Goal: Transaction & Acquisition: Obtain resource

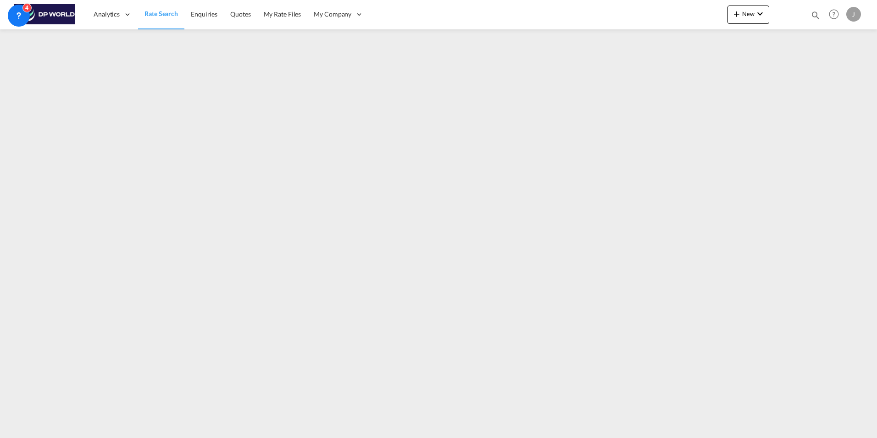
click at [159, 9] on span "Rate Search" at bounding box center [161, 13] width 33 height 9
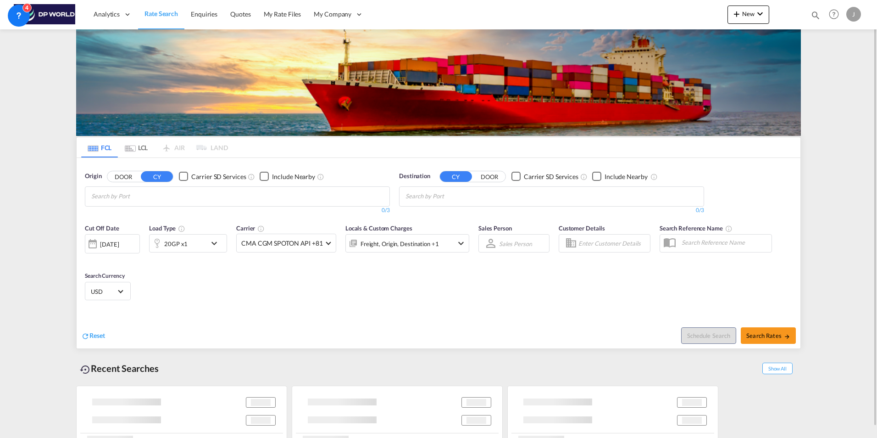
click at [157, 14] on span "Rate Search" at bounding box center [161, 14] width 33 height 8
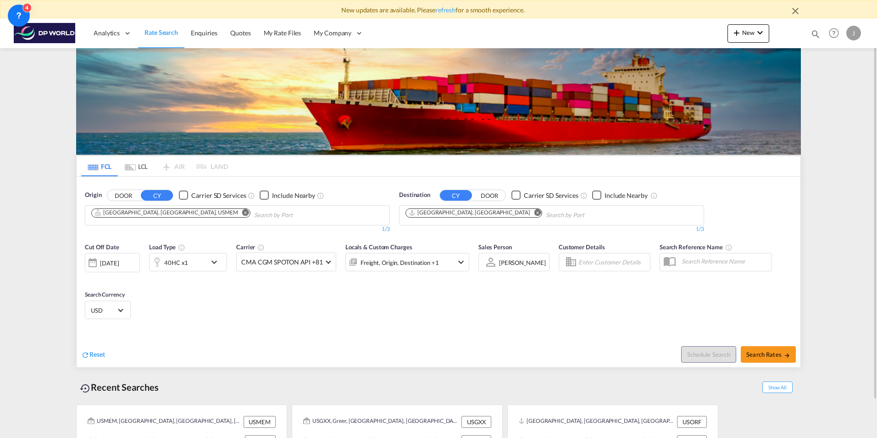
click at [242, 212] on md-icon "Remove" at bounding box center [245, 212] width 7 height 7
click at [534, 212] on md-icon "Remove" at bounding box center [537, 212] width 7 height 7
click at [176, 212] on body "New updates are available. Please refresh for a smooth experience. Analytics Da…" at bounding box center [438, 219] width 877 height 438
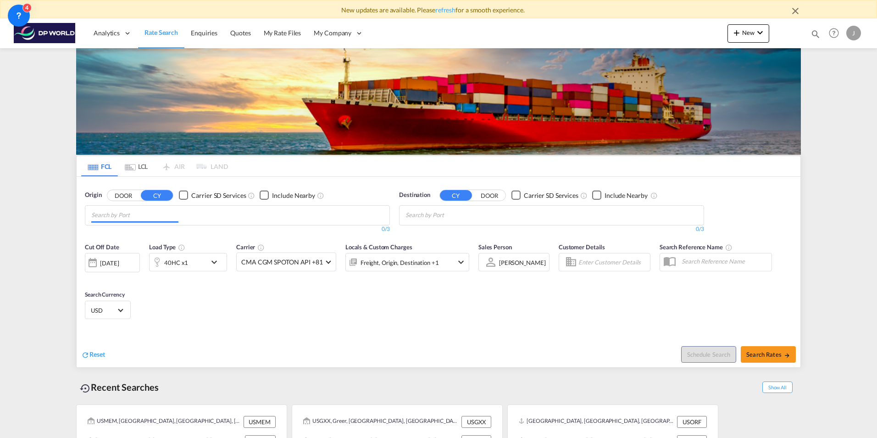
click at [119, 261] on div "[DATE]" at bounding box center [109, 263] width 19 height 8
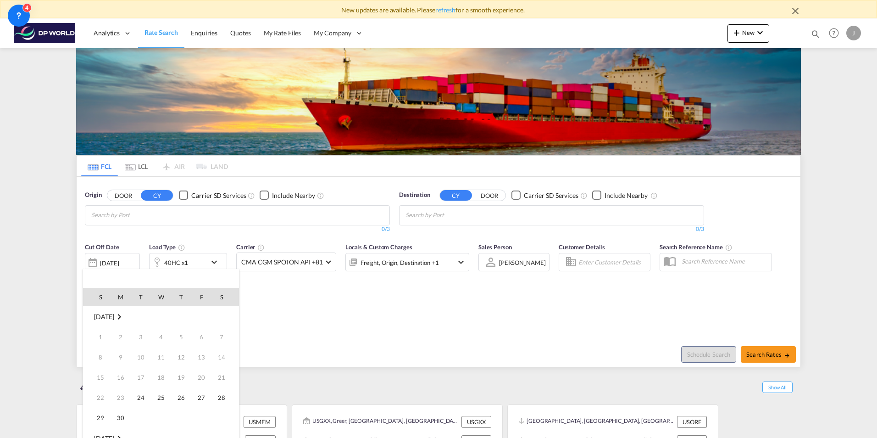
scroll to position [365, 0]
click at [141, 393] on span "23" at bounding box center [141, 397] width 18 height 18
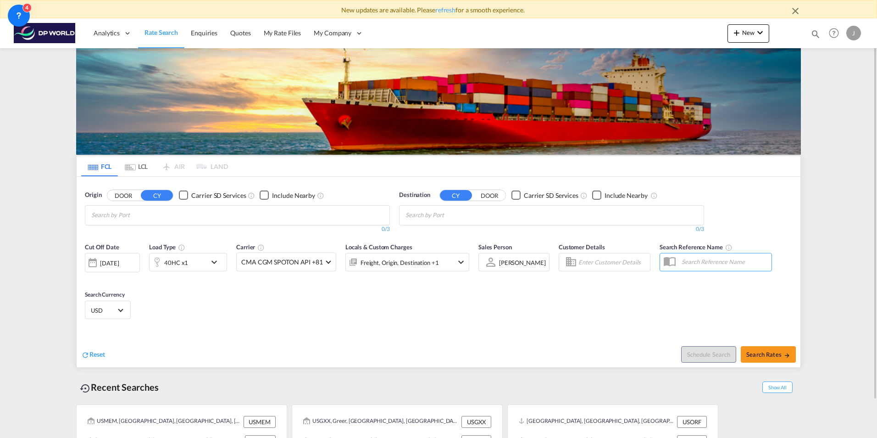
drag, startPoint x: 176, startPoint y: 300, endPoint x: 184, endPoint y: 289, distance: 14.0
click at [176, 299] on div "Cut Off Date [DATE] [DATE] Load Type 40HC x1 Carrier CMA CGM SPOTON API +81 Onl…" at bounding box center [439, 282] width 724 height 89
click at [144, 217] on body "New updates are available. Please refresh for a smooth experience. Analytics Da…" at bounding box center [438, 219] width 877 height 438
drag, startPoint x: 144, startPoint y: 218, endPoint x: 106, endPoint y: 212, distance: 38.5
click at [105, 212] on body "New updates are available. Please refresh for a smooth experience. Analytics Da…" at bounding box center [438, 219] width 877 height 438
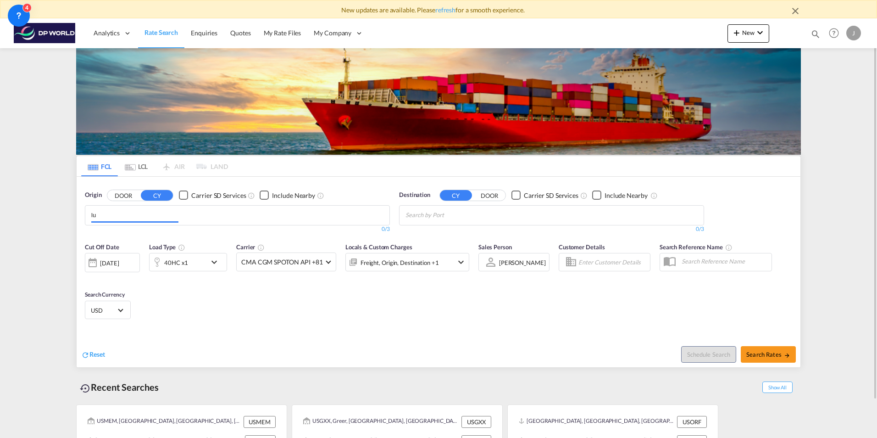
click at [105, 212] on input "lu" at bounding box center [134, 215] width 87 height 15
paste input "ouisville"
type input "[GEOGRAPHIC_DATA]"
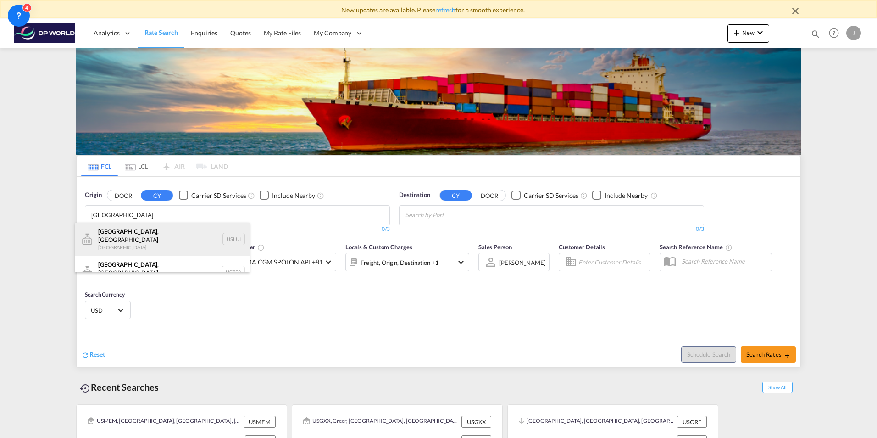
click at [152, 234] on div "[GEOGRAPHIC_DATA] , [GEOGRAPHIC_DATA] [GEOGRAPHIC_DATA] USLUI" at bounding box center [162, 239] width 174 height 33
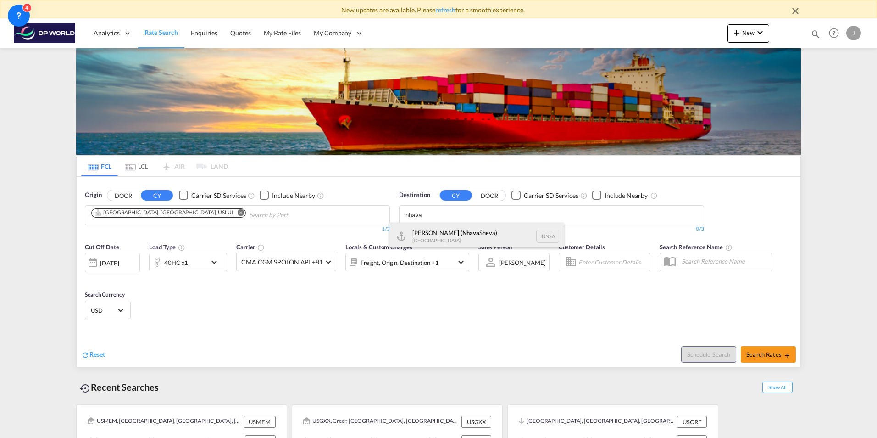
type input "nhava"
click at [433, 233] on div "[PERSON_NAME] ( [GEOGRAPHIC_DATA]) [GEOGRAPHIC_DATA] [GEOGRAPHIC_DATA]" at bounding box center [477, 237] width 174 height 28
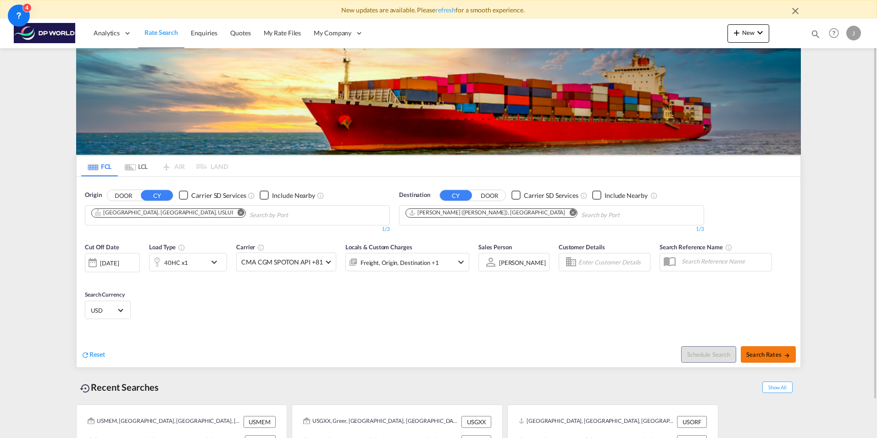
click at [772, 346] on button "Search Rates" at bounding box center [768, 354] width 55 height 17
type input "USLUI to INNSA / [DATE]"
